Goal: Transaction & Acquisition: Purchase product/service

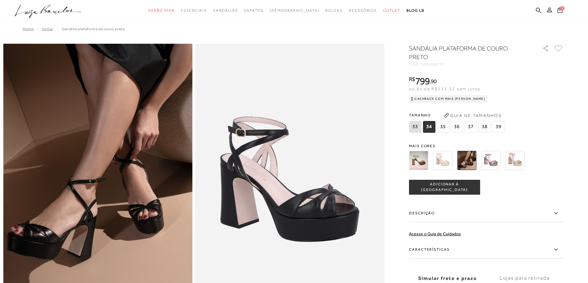
click at [559, 12] on icon at bounding box center [559, 10] width 5 height 6
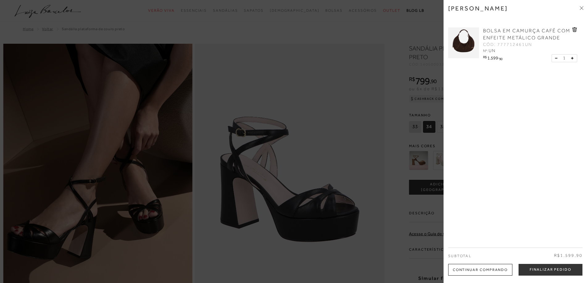
click at [573, 29] on icon at bounding box center [574, 29] width 5 height 5
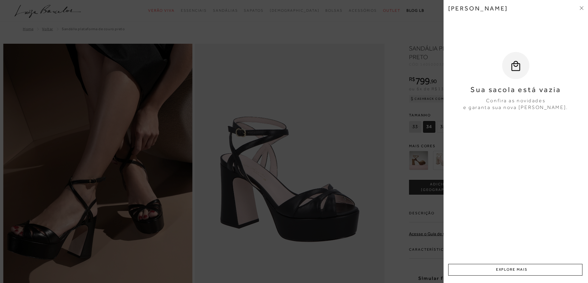
click at [377, 104] on div at bounding box center [294, 141] width 588 height 283
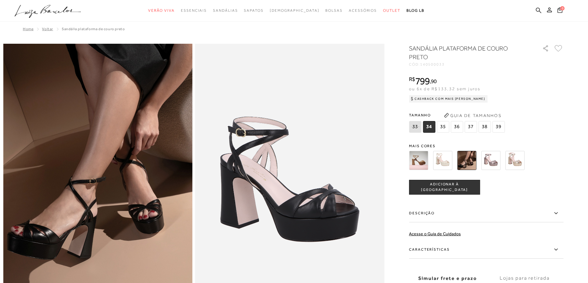
click at [444, 127] on span "35" at bounding box center [442, 127] width 12 height 12
click at [463, 190] on span "ADICIONAR À [GEOGRAPHIC_DATA]" at bounding box center [444, 187] width 70 height 11
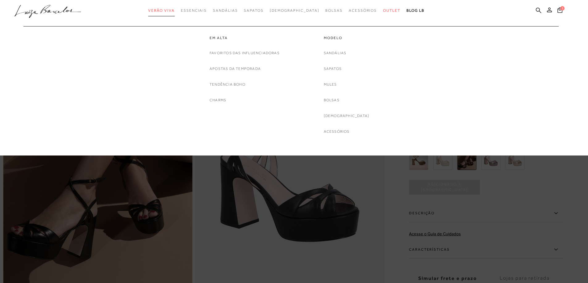
click at [171, 7] on link "Verão Viva" at bounding box center [161, 10] width 27 height 11
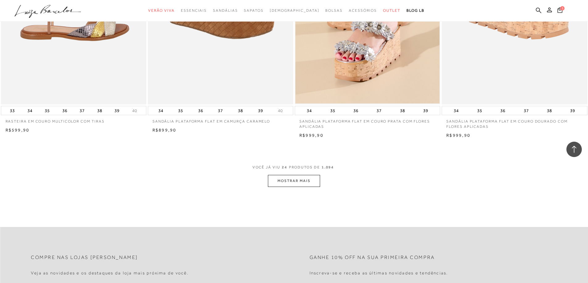
scroll to position [1481, 0]
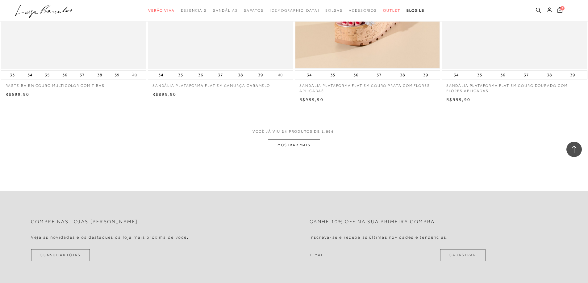
click at [291, 151] on button "MOSTRAR MAIS" at bounding box center [294, 145] width 52 height 12
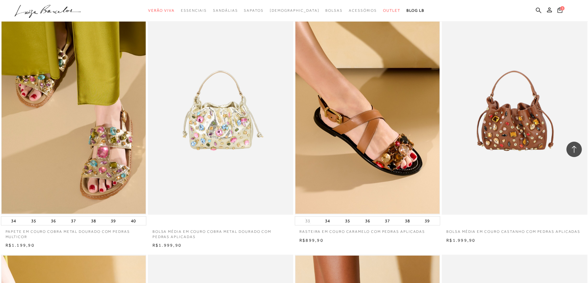
scroll to position [555, 0]
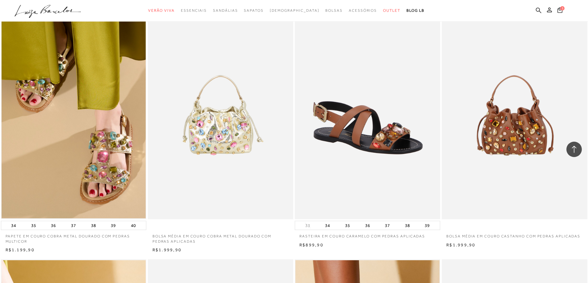
click at [383, 146] on img at bounding box center [367, 111] width 145 height 218
